Goal: Task Accomplishment & Management: Use online tool/utility

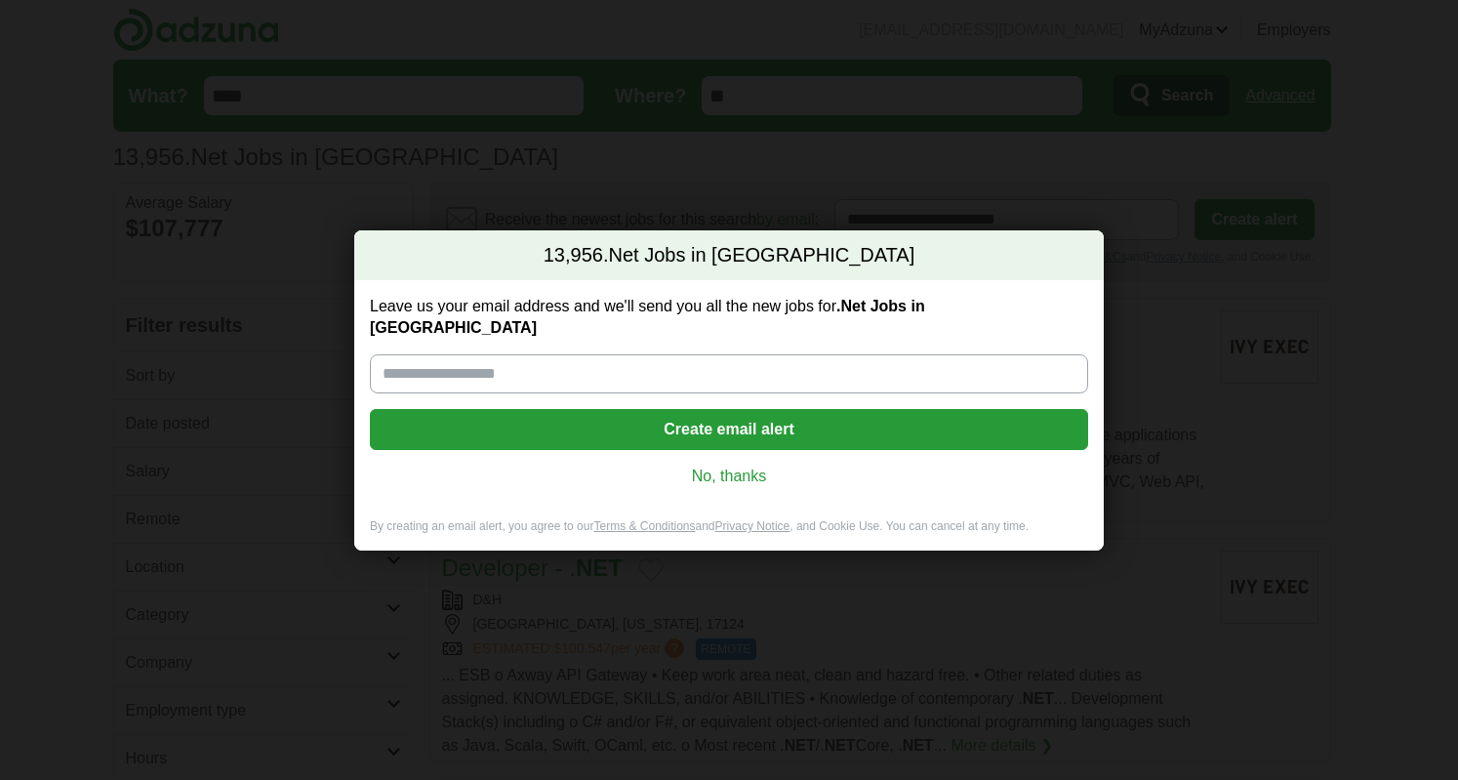
click at [732, 466] on link "No, thanks" at bounding box center [729, 476] width 687 height 21
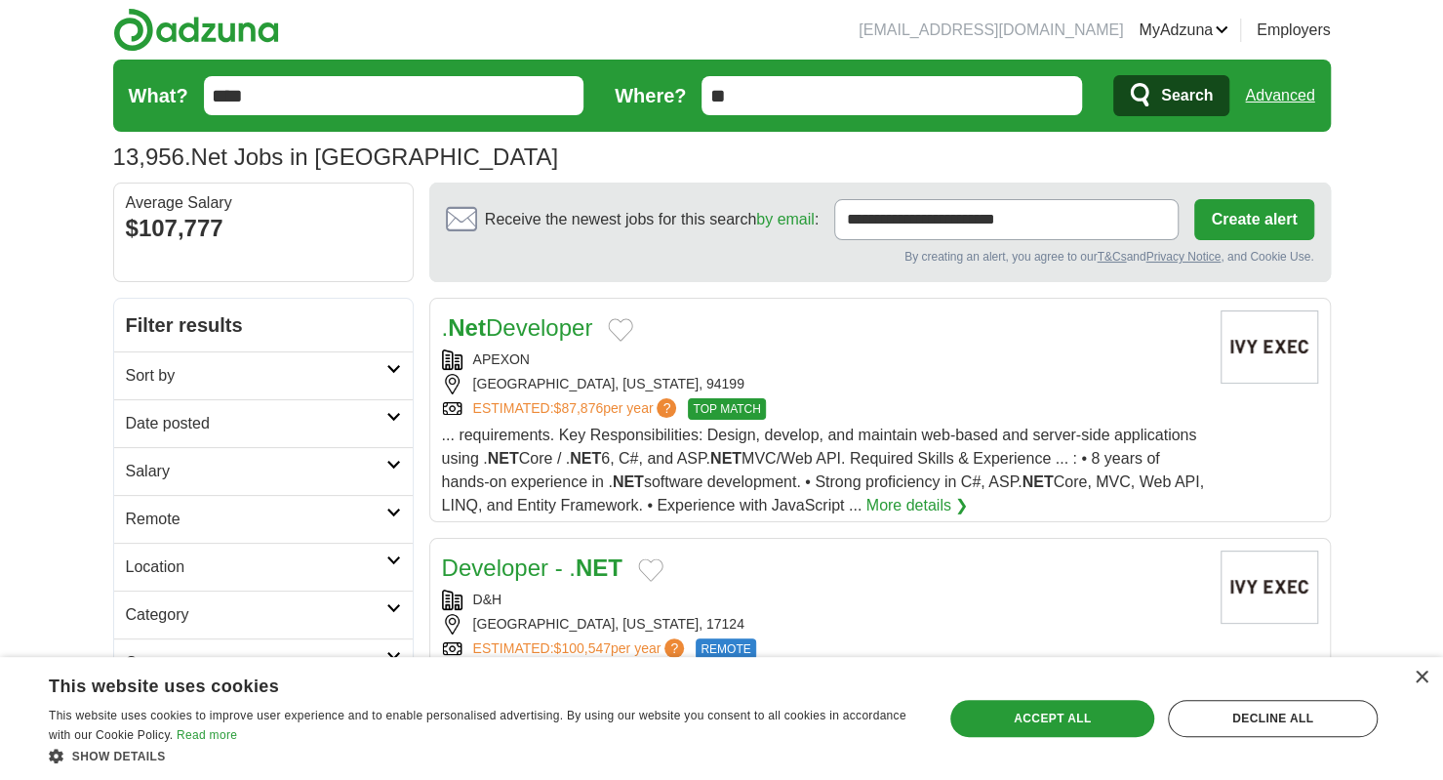
click at [392, 412] on icon at bounding box center [393, 417] width 15 height 10
click at [215, 471] on link "Last 24 hours" at bounding box center [263, 470] width 275 height 23
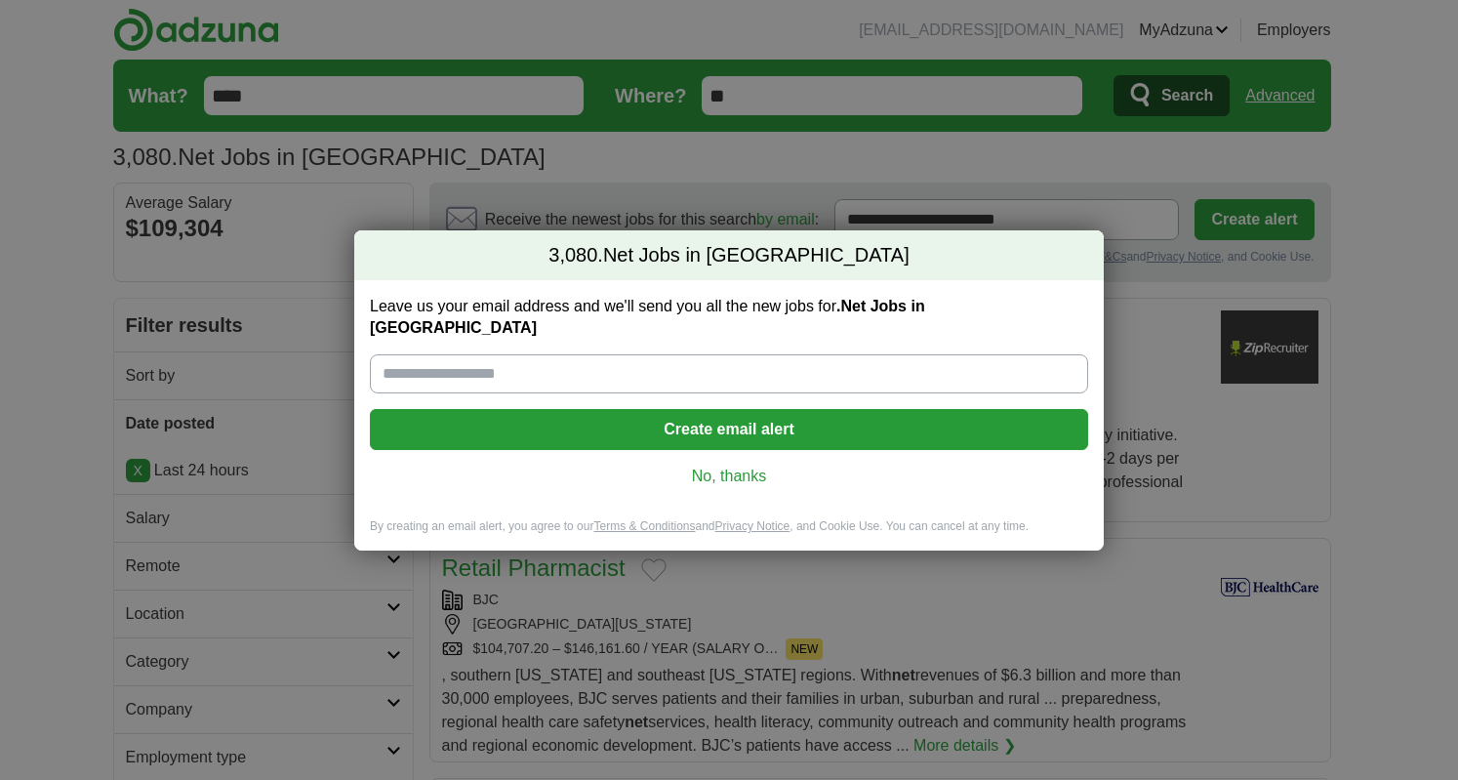
click at [698, 470] on link "No, thanks" at bounding box center [729, 476] width 687 height 21
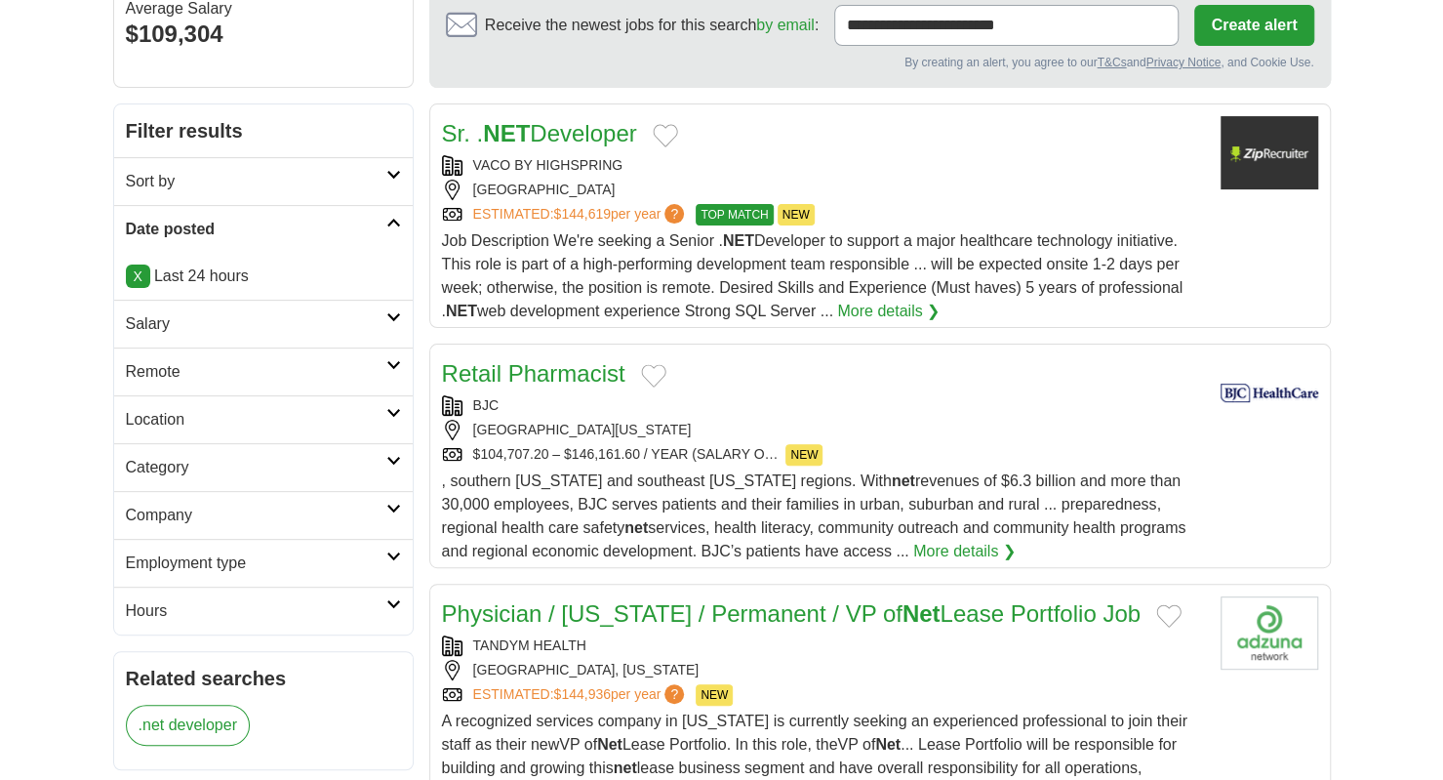
scroll to position [199, 0]
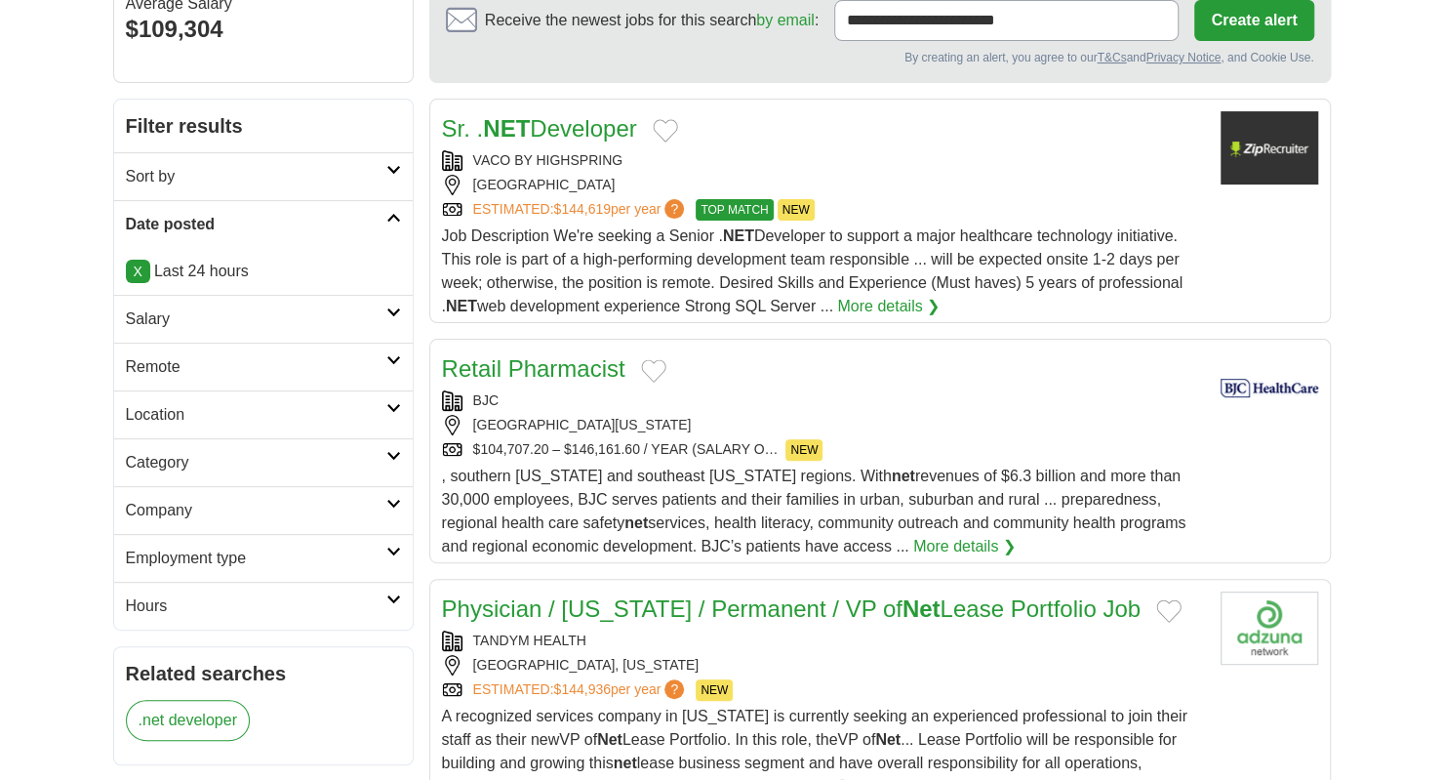
click at [364, 313] on h2 "Salary" at bounding box center [256, 318] width 261 height 23
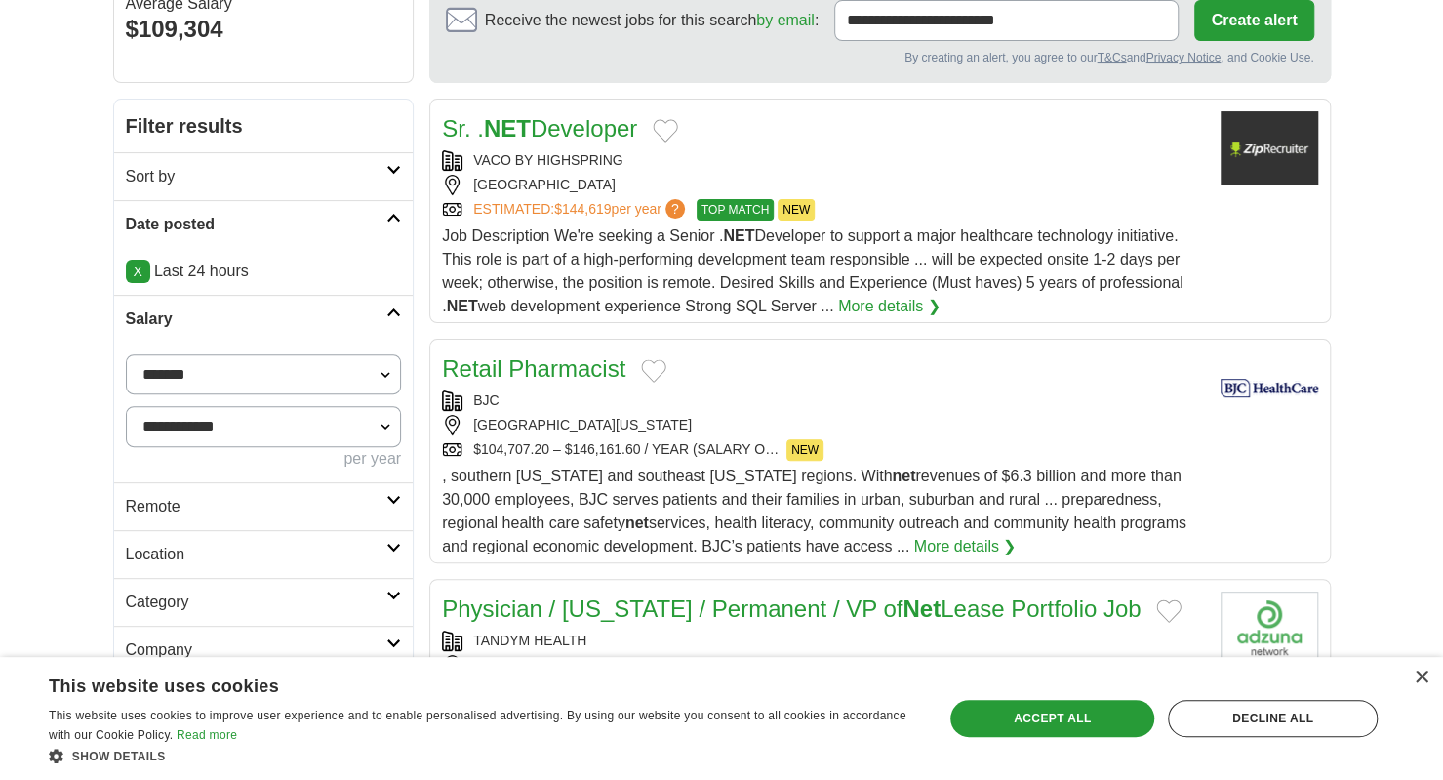
click at [379, 498] on h2 "Remote" at bounding box center [257, 506] width 262 height 23
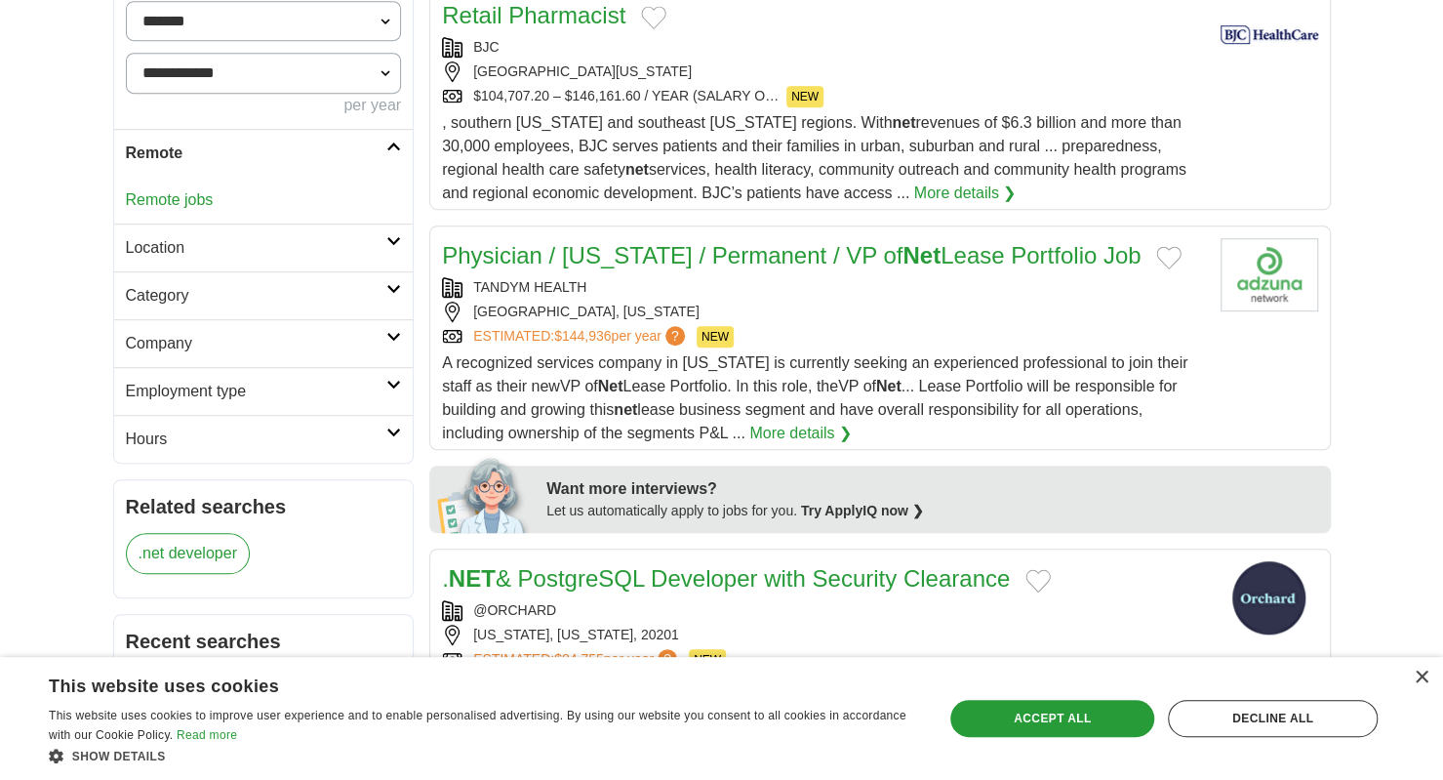
scroll to position [567, 0]
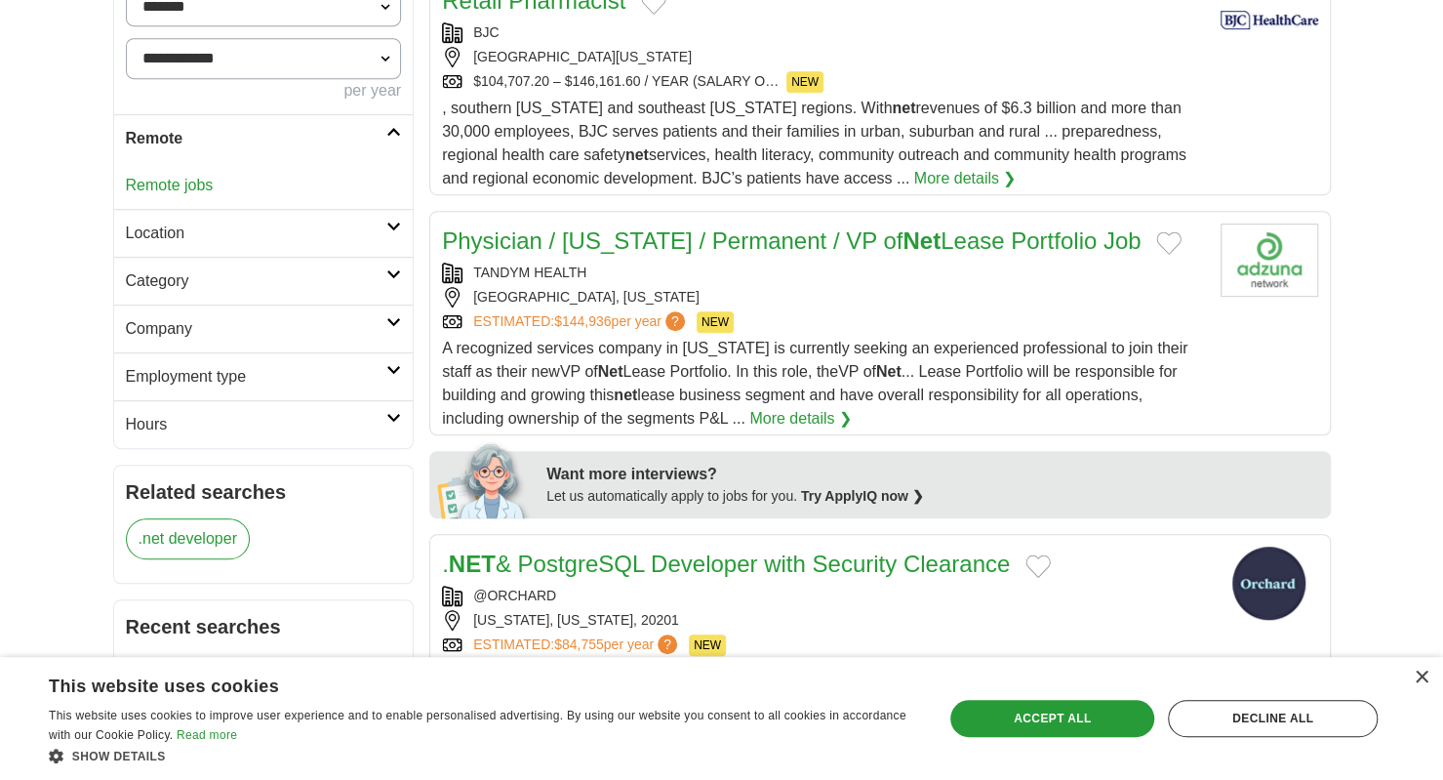
click at [367, 370] on h2 "Employment type" at bounding box center [257, 376] width 262 height 23
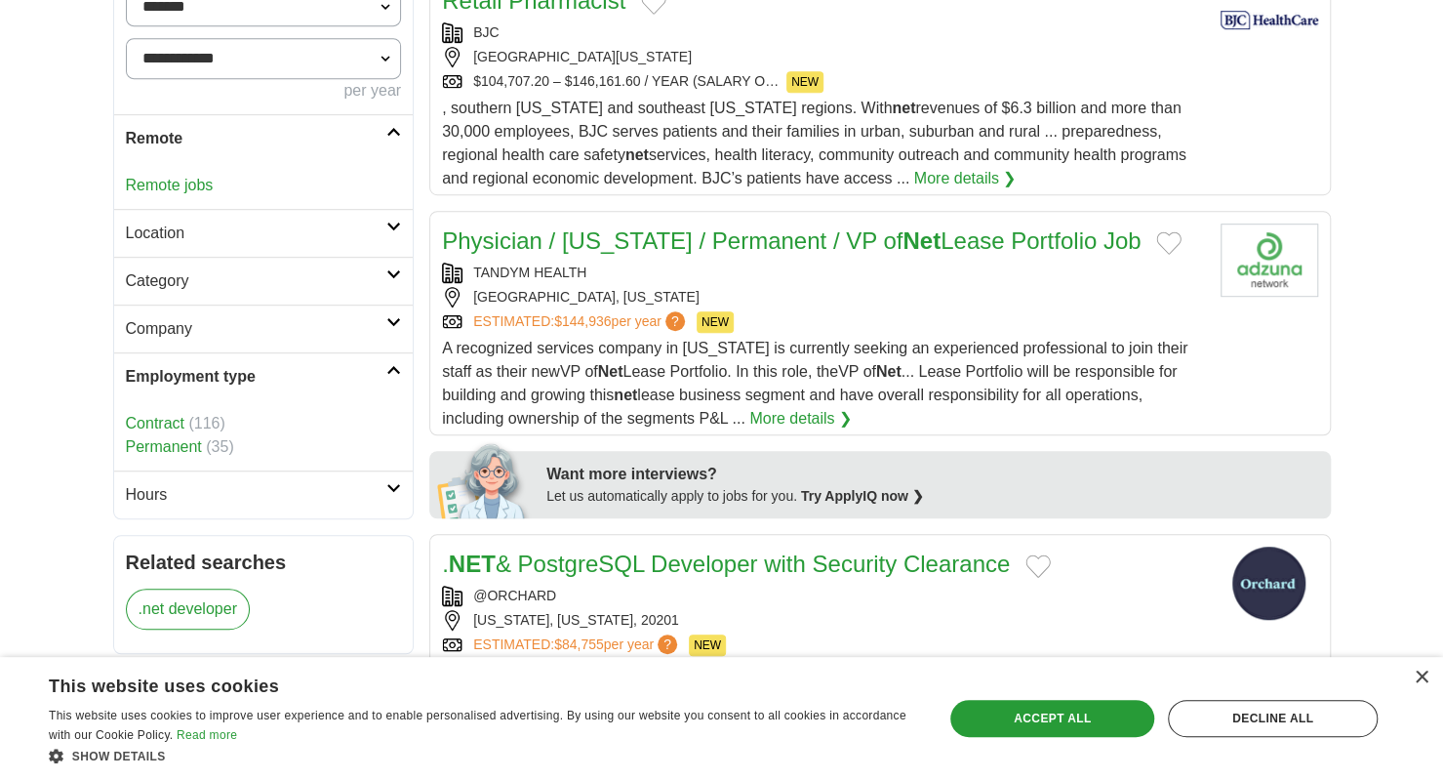
click at [180, 446] on link "Permanent" at bounding box center [164, 446] width 76 height 17
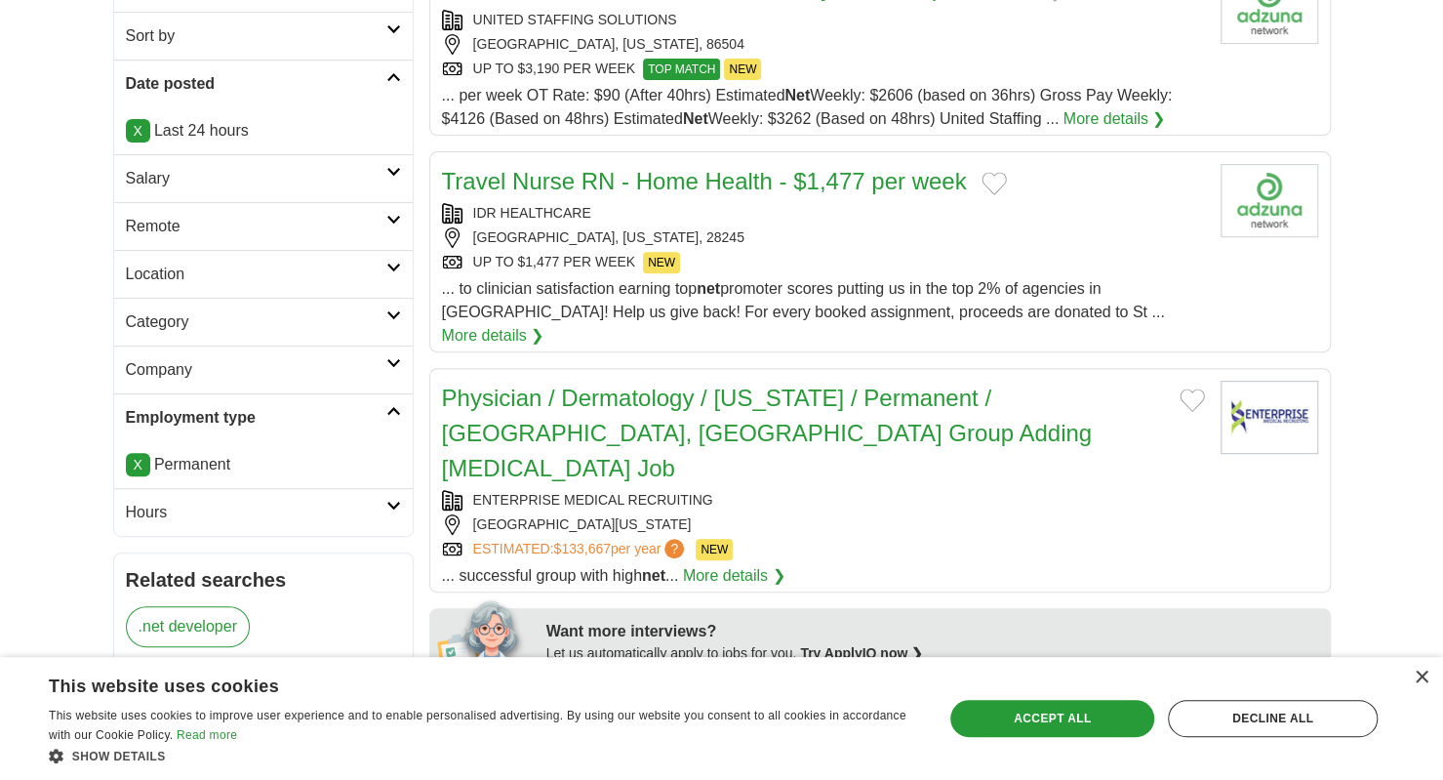
scroll to position [357, 0]
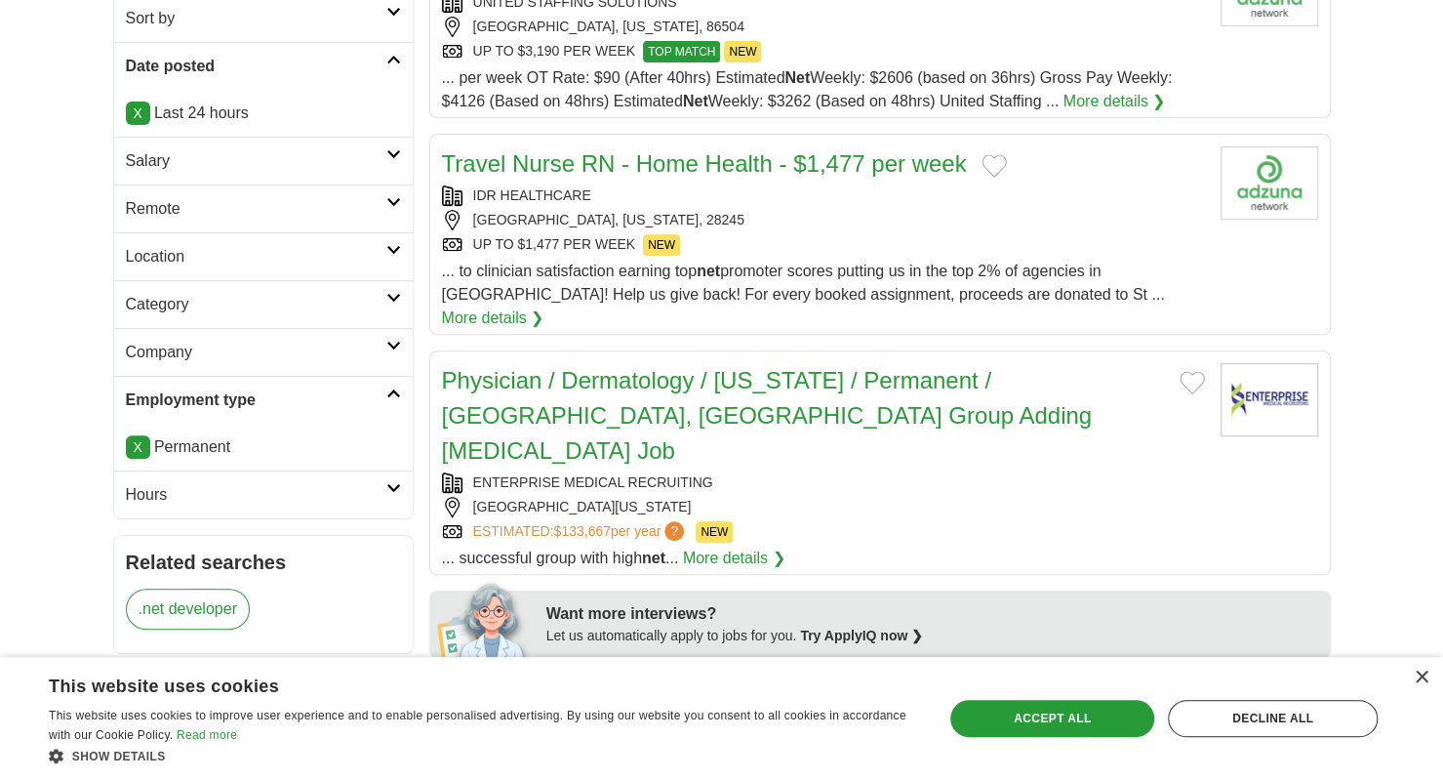
click at [138, 450] on link "X" at bounding box center [138, 446] width 24 height 23
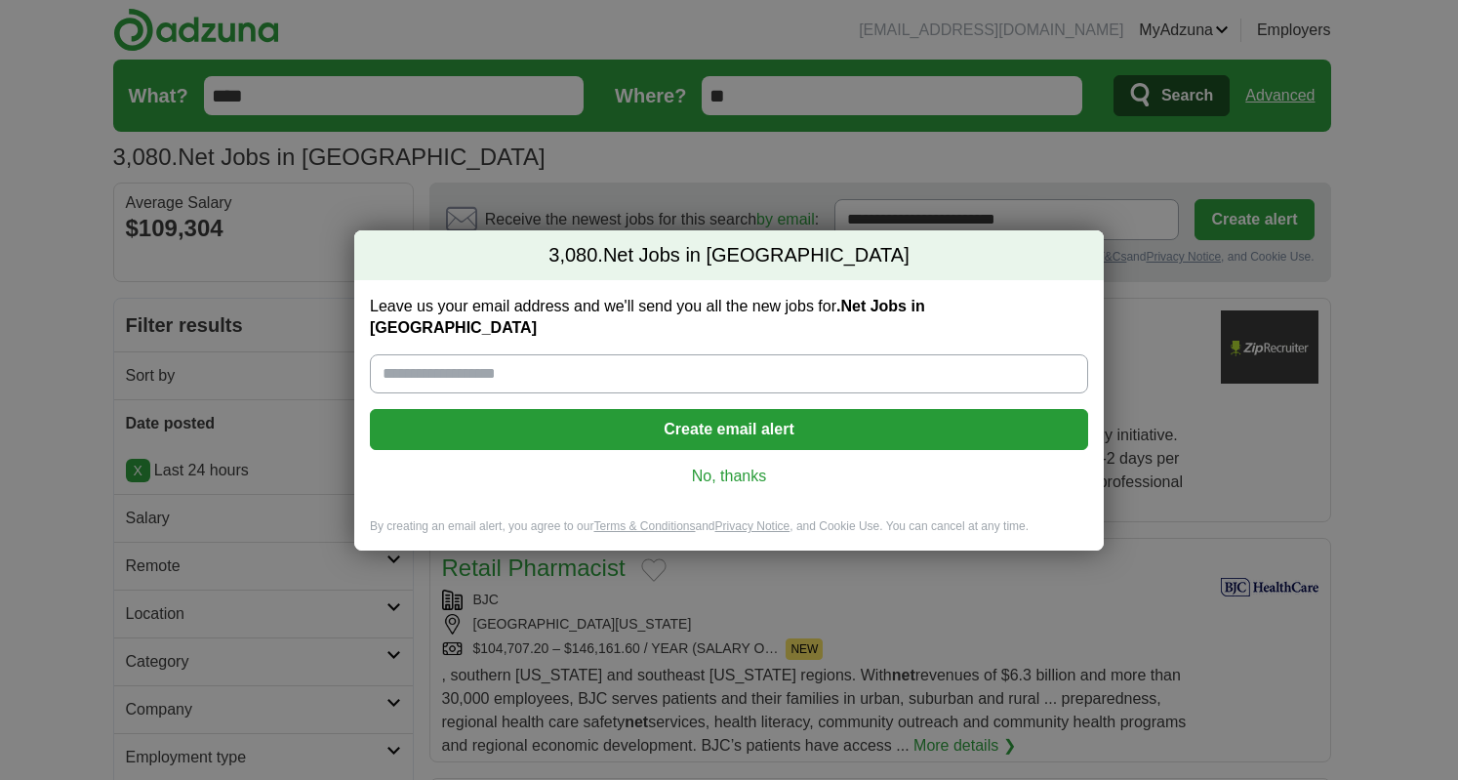
click at [692, 471] on link "No, thanks" at bounding box center [729, 476] width 687 height 21
